Goal: Task Accomplishment & Management: Use online tool/utility

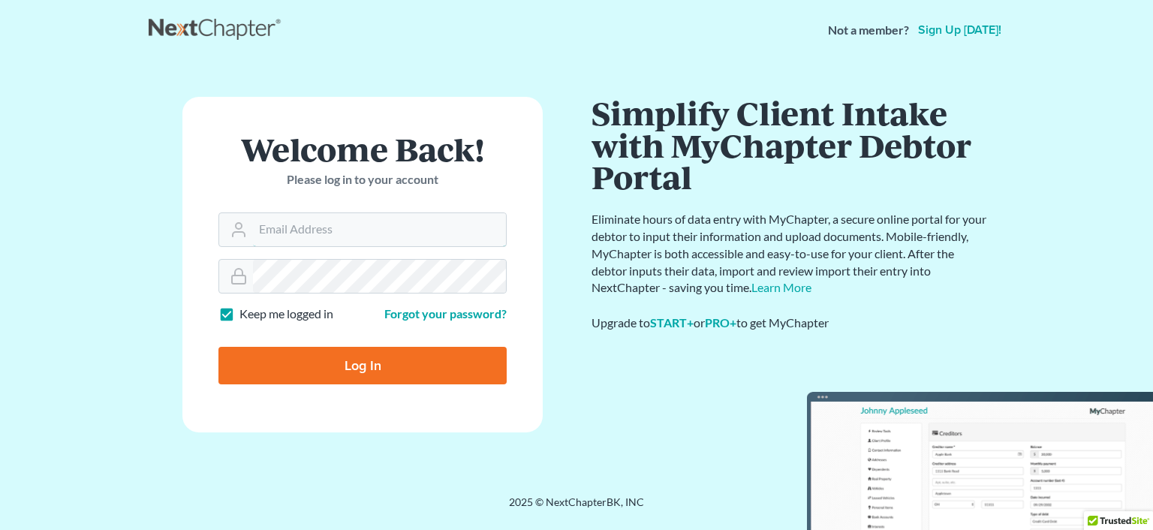
type input "[PERSON_NAME][EMAIL_ADDRESS][DOMAIN_NAME]"
click at [459, 375] on input "Log In" at bounding box center [362, 366] width 288 height 38
type input "Thinking..."
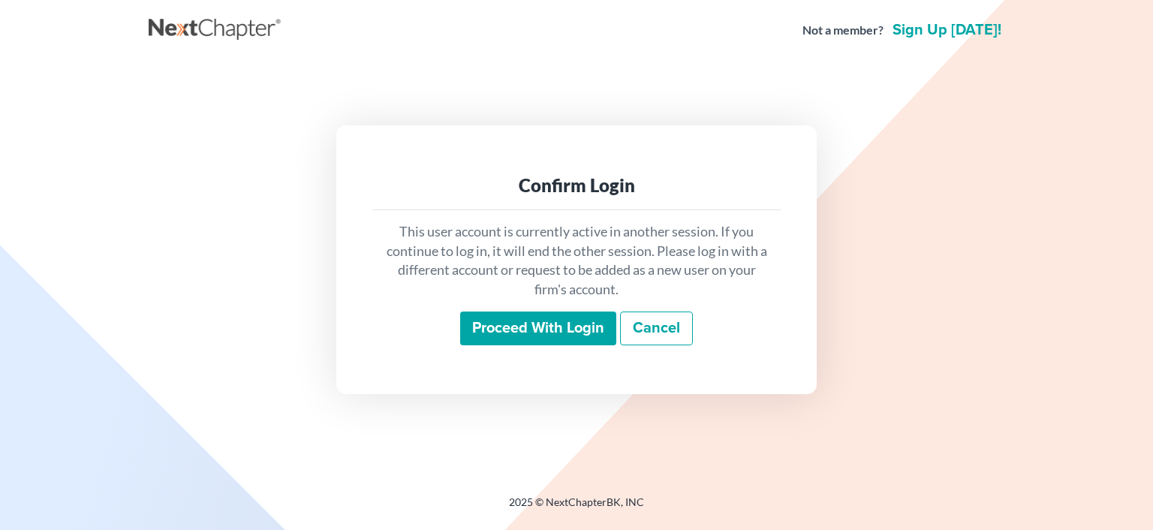
click at [483, 326] on input "Proceed with login" at bounding box center [538, 328] width 156 height 35
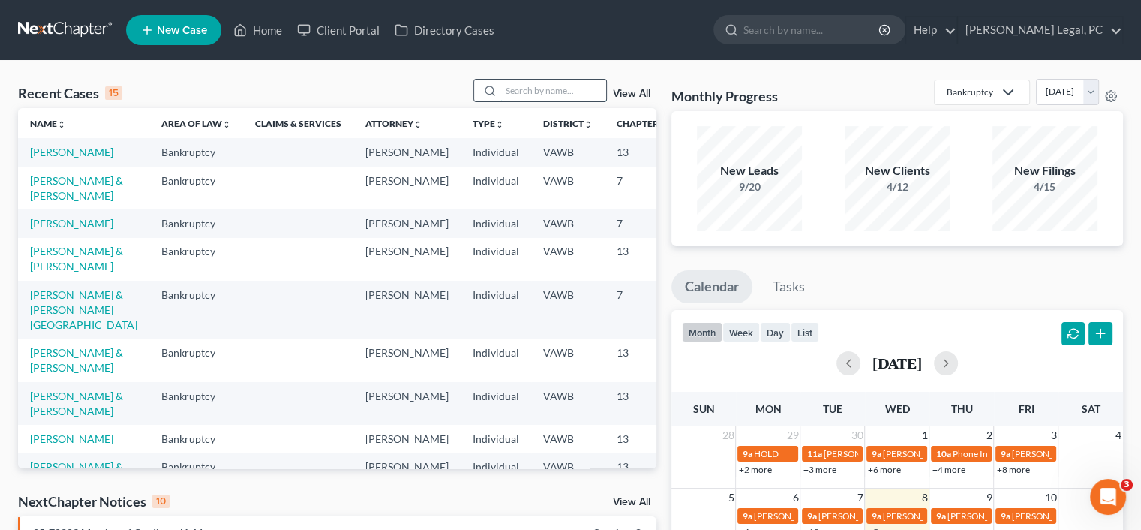
drag, startPoint x: 552, startPoint y: 93, endPoint x: 549, endPoint y: 83, distance: 10.5
click at [552, 93] on input "search" at bounding box center [553, 91] width 105 height 22
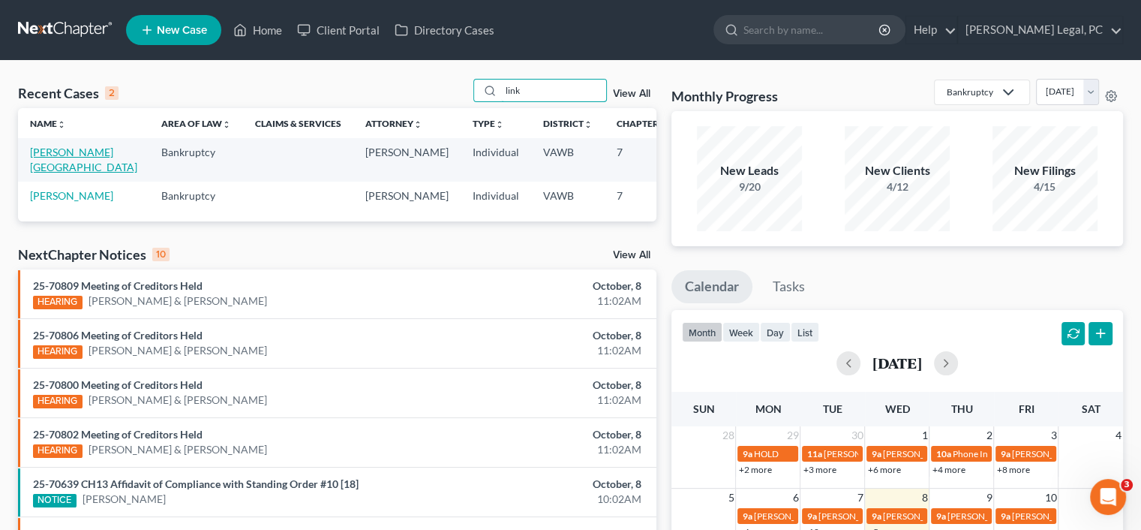
type input "link"
click at [42, 161] on link "Linkous, Devon" at bounding box center [83, 160] width 107 height 28
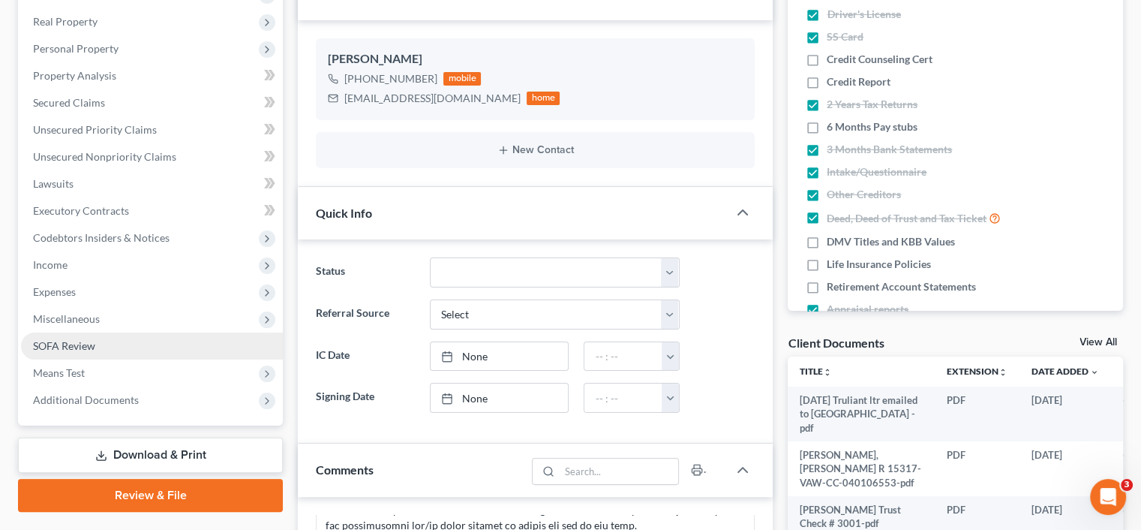
scroll to position [150, 0]
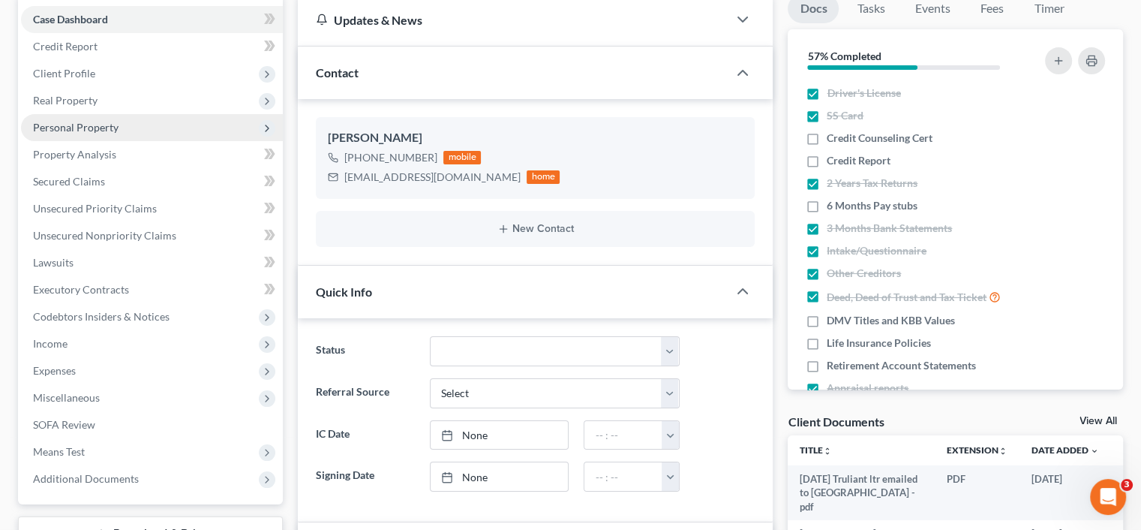
click at [88, 125] on span "Personal Property" at bounding box center [76, 127] width 86 height 13
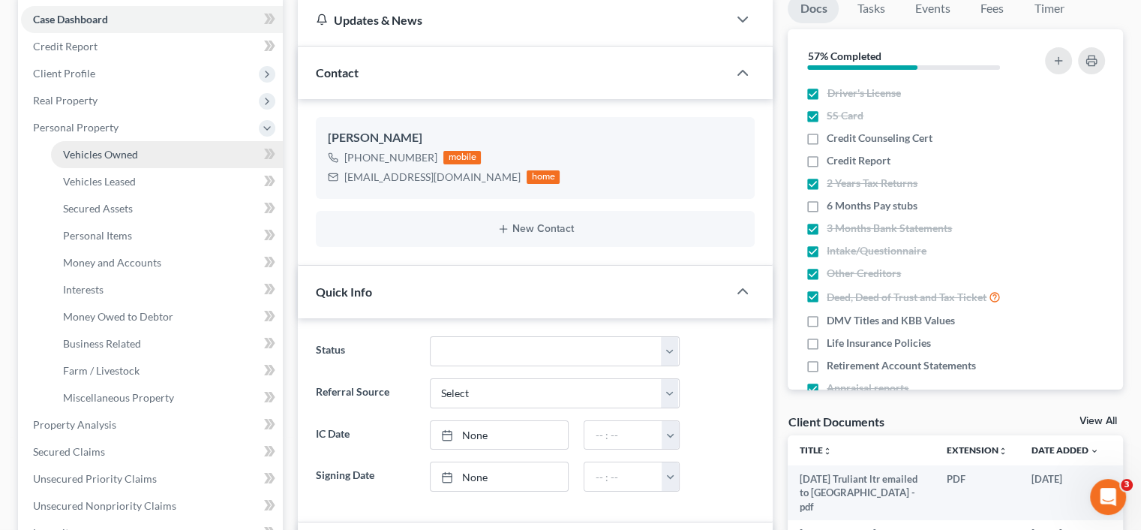
click at [92, 152] on span "Vehicles Owned" at bounding box center [100, 154] width 75 height 13
